Goal: Task Accomplishment & Management: Use online tool/utility

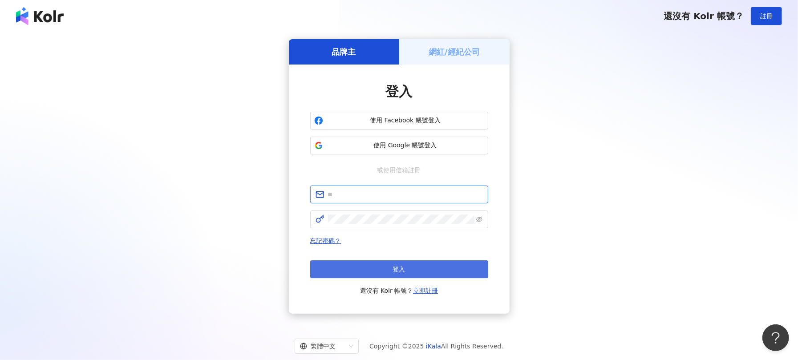
type input "**********"
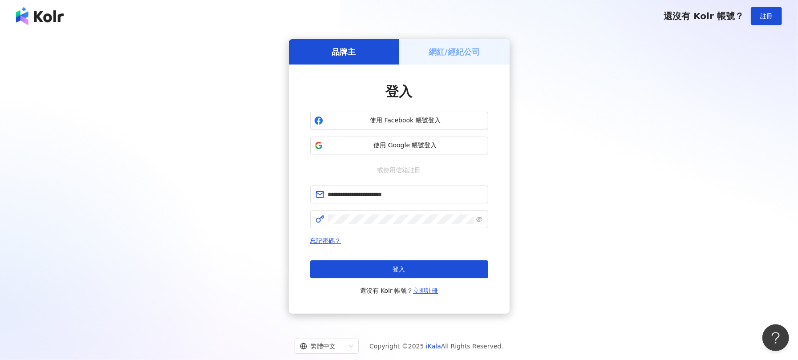
click at [396, 261] on button "登入" at bounding box center [399, 269] width 178 height 18
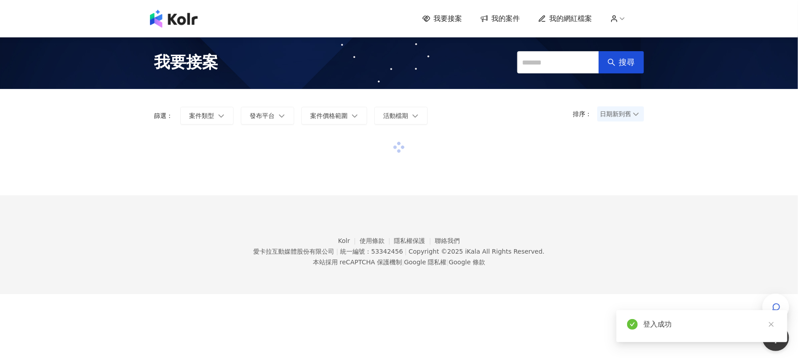
click at [0, 166] on div "我要接案 我的案件 我的網紅檔案 我要接案 搜尋 排序： 日期新到舊 篩選： 案件類型 發布平台 案件價格範圍 活動檔期 清除 套用 Kolr 使用條款 隱私…" at bounding box center [399, 147] width 798 height 294
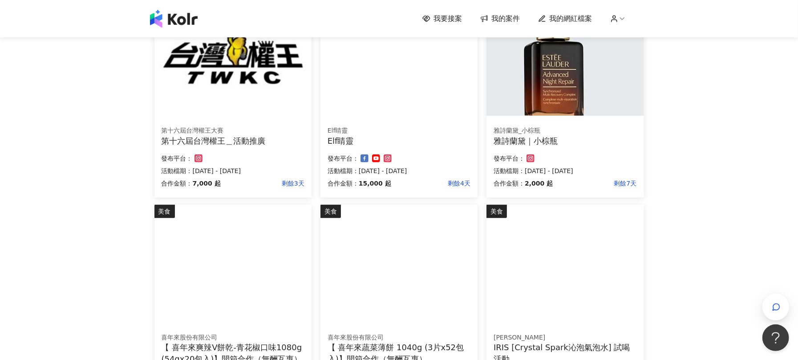
scroll to position [579, 0]
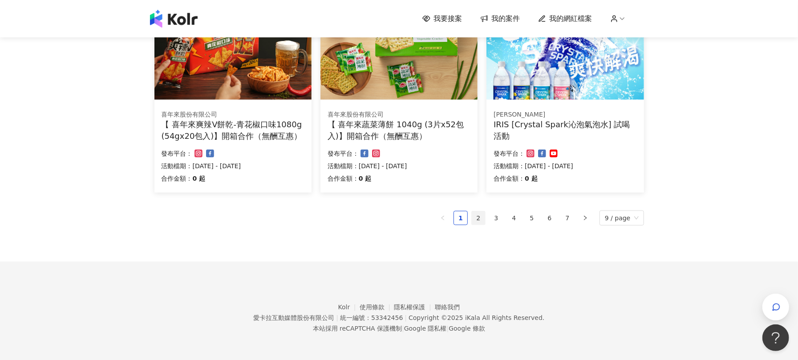
click at [478, 219] on link "2" at bounding box center [478, 217] width 13 height 13
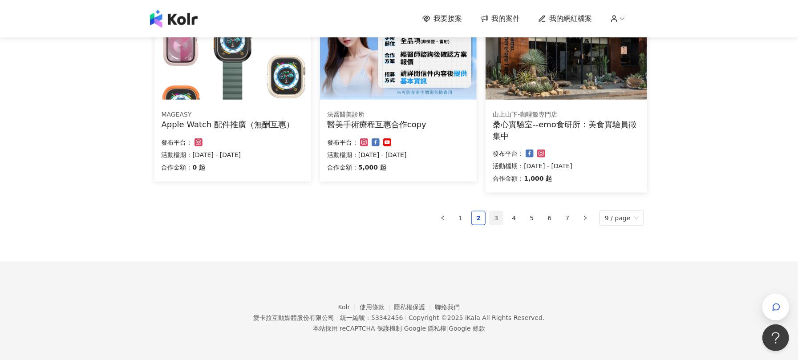
click at [499, 216] on link "3" at bounding box center [495, 217] width 13 height 13
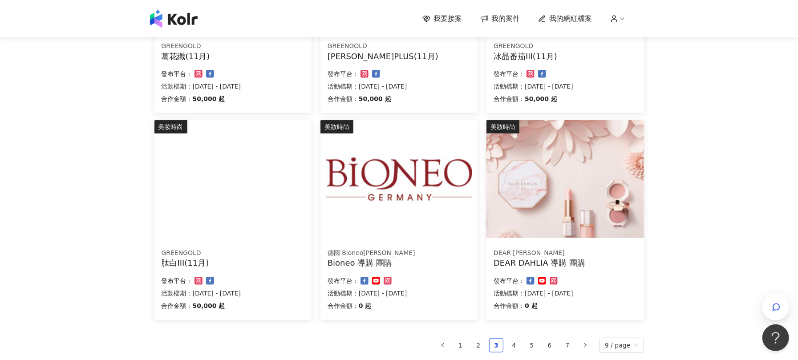
scroll to position [568, 0]
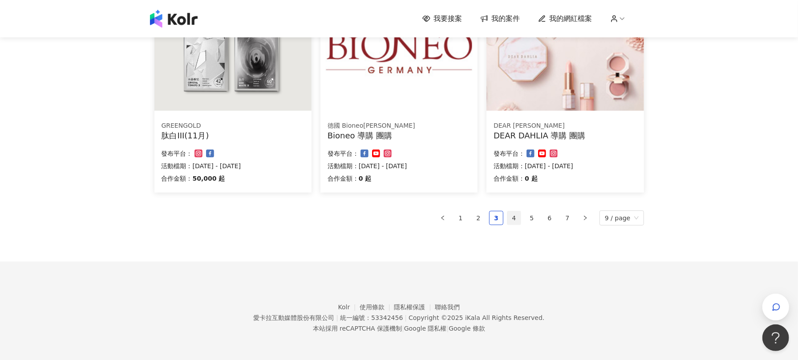
click at [515, 217] on link "4" at bounding box center [513, 217] width 13 height 13
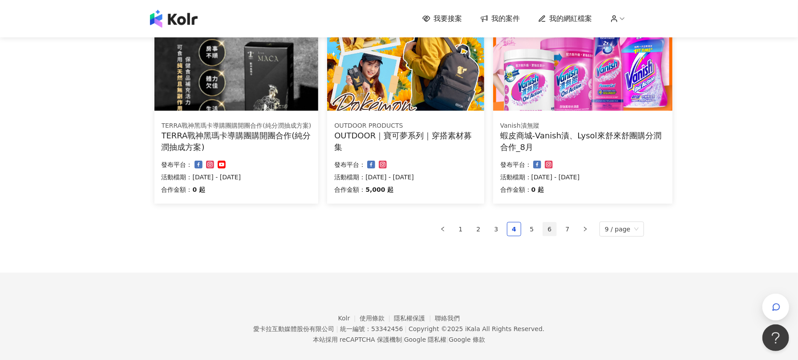
click at [545, 223] on link "6" at bounding box center [549, 228] width 13 height 13
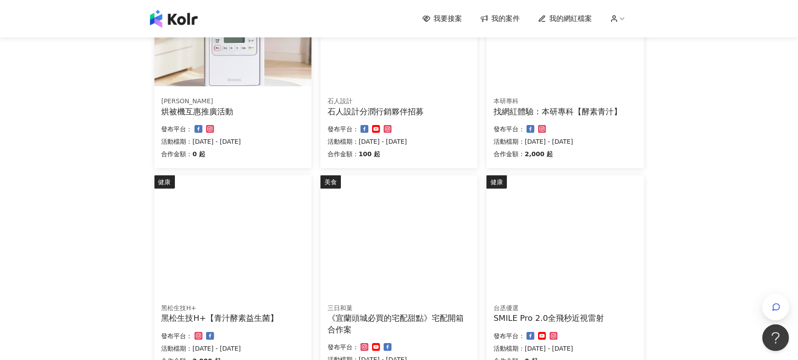
scroll to position [271, 0]
